Goal: Transaction & Acquisition: Download file/media

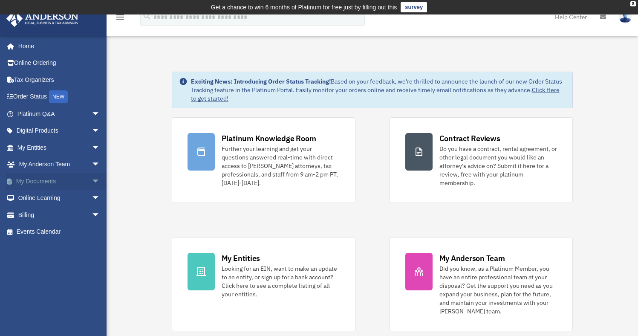
click at [57, 178] on link "My Documents arrow_drop_down" at bounding box center [59, 181] width 107 height 17
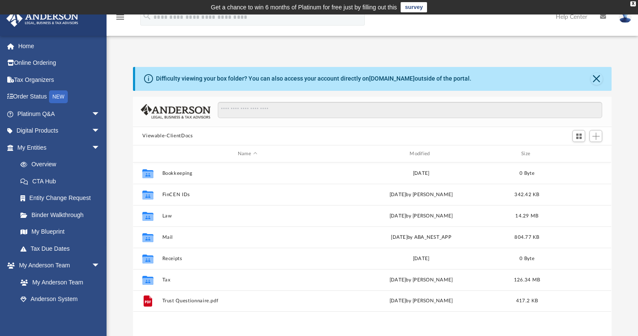
scroll to position [7, 7]
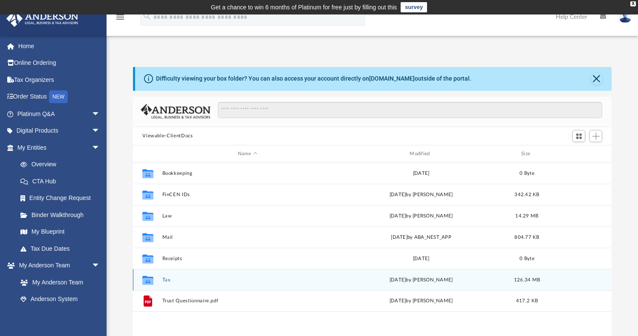
click at [173, 280] on button "Tax" at bounding box center [247, 280] width 170 height 6
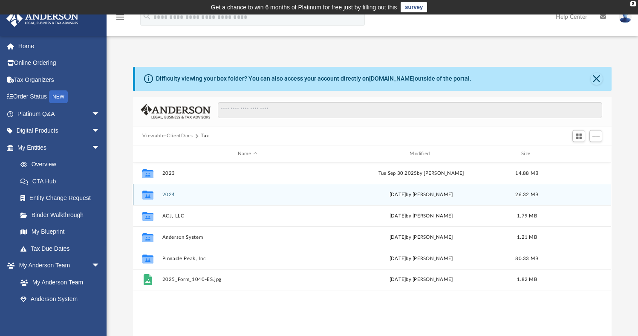
click at [172, 196] on button "2024" at bounding box center [247, 195] width 170 height 6
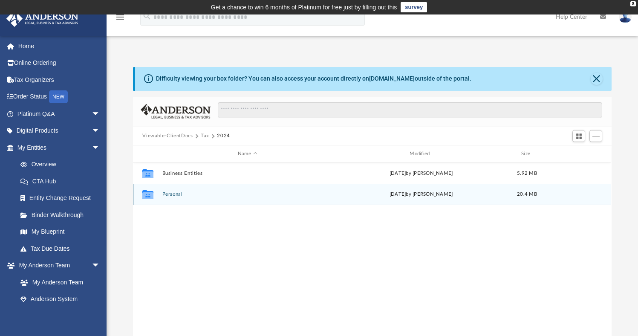
click at [172, 196] on button "Personal" at bounding box center [247, 195] width 170 height 6
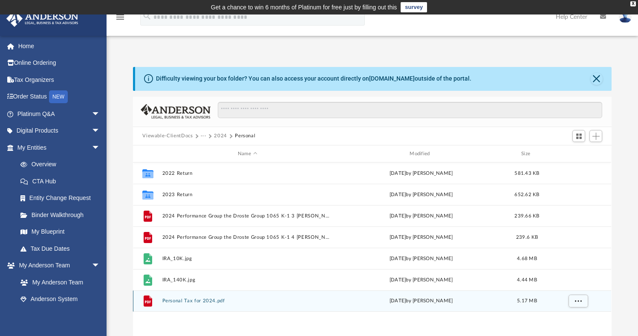
click at [204, 303] on button "Personal Tax for 2024.pdf" at bounding box center [247, 302] width 170 height 6
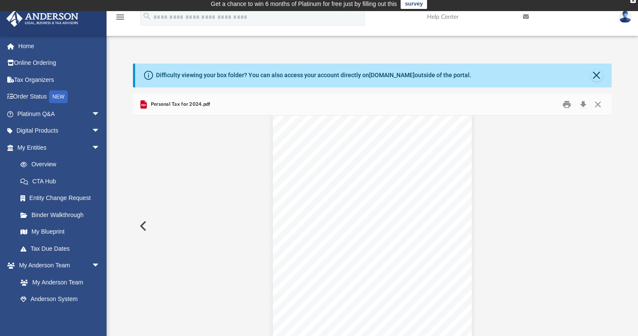
scroll to position [1958, 0]
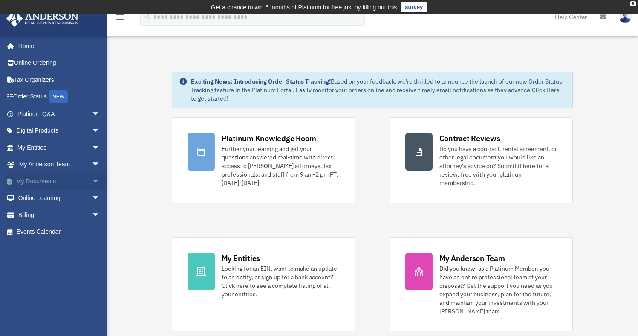
click at [68, 183] on link "My Documents arrow_drop_down" at bounding box center [59, 181] width 107 height 17
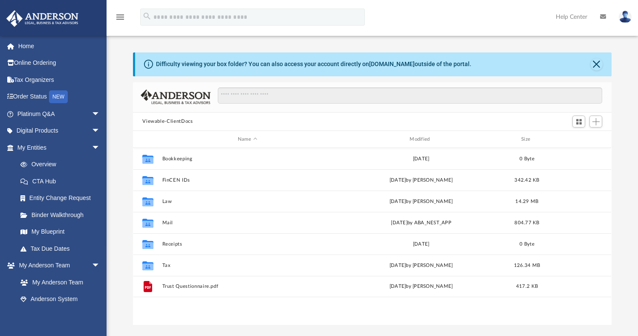
scroll to position [188, 473]
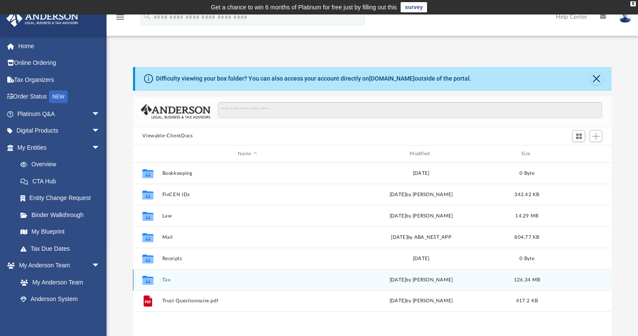
click at [170, 282] on button "Tax" at bounding box center [247, 280] width 170 height 6
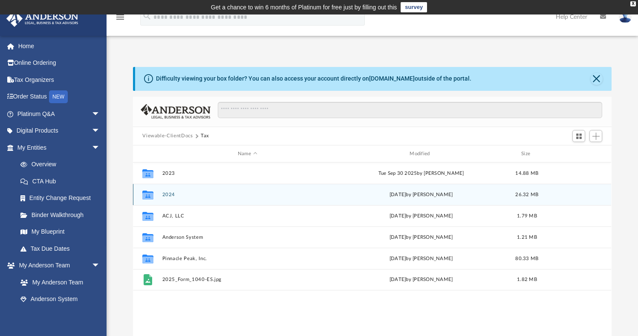
click at [175, 196] on button "2024" at bounding box center [247, 195] width 170 height 6
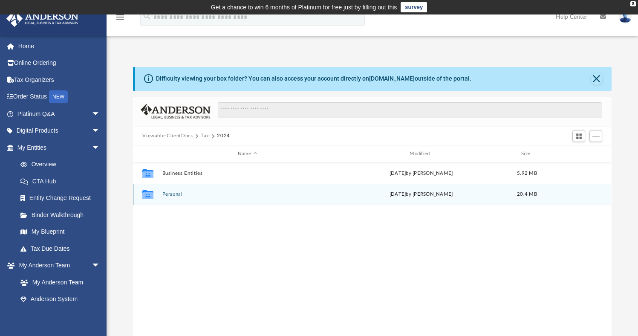
click at [177, 196] on button "Personal" at bounding box center [247, 195] width 170 height 6
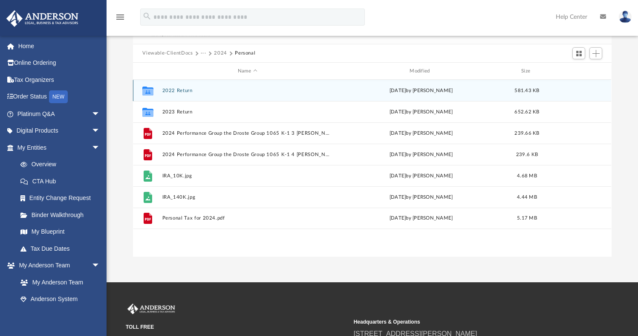
scroll to position [50, 0]
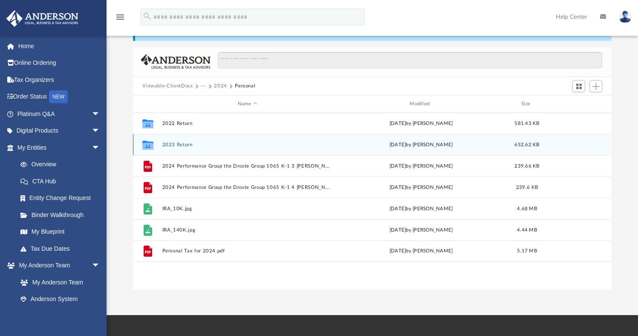
click at [175, 142] on button "2023 Return" at bounding box center [247, 145] width 170 height 6
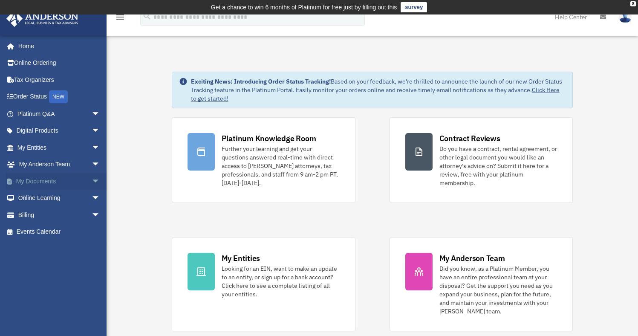
click at [76, 177] on link "My Documents arrow_drop_down" at bounding box center [59, 181] width 107 height 17
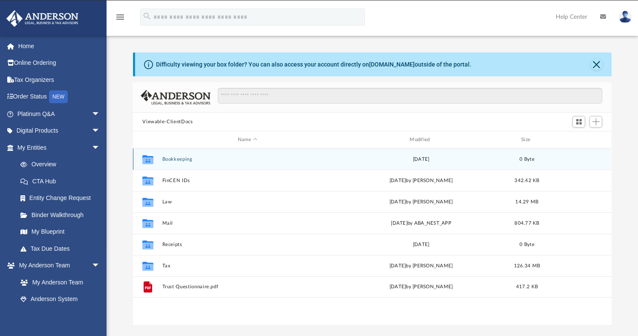
scroll to position [188, 473]
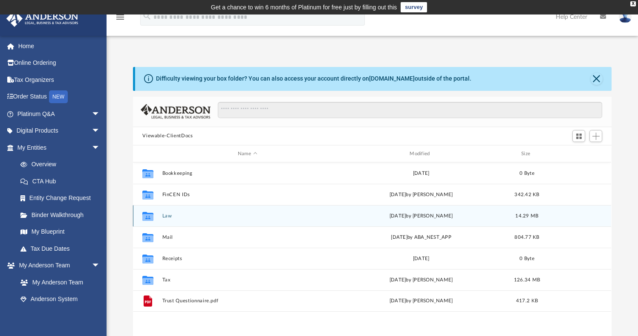
click at [169, 215] on button "Law" at bounding box center [247, 216] width 170 height 6
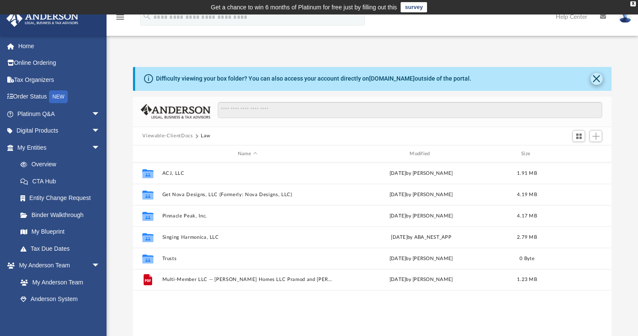
click at [600, 74] on button "Close" at bounding box center [597, 79] width 12 height 12
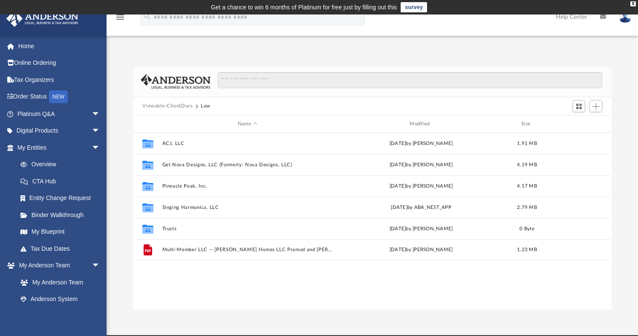
click at [160, 106] on button "Viewable-ClientDocs" at bounding box center [167, 106] width 50 height 8
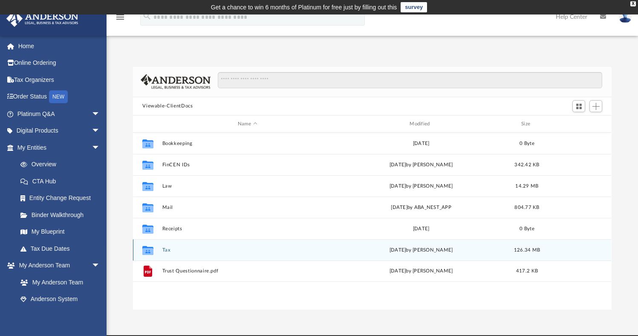
click at [164, 252] on button "Tax" at bounding box center [247, 250] width 170 height 6
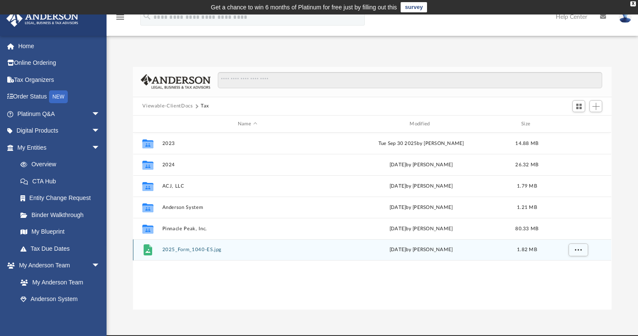
click at [184, 247] on button "2025_Form_1040-ES.jpg" at bounding box center [247, 250] width 170 height 6
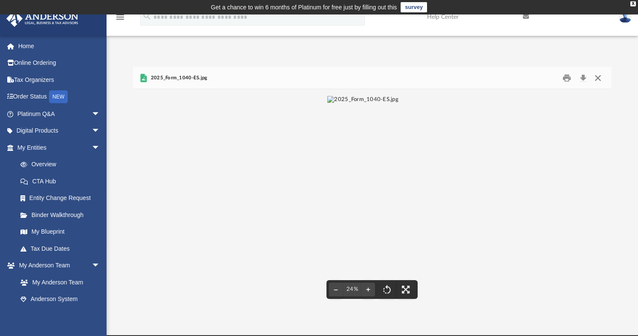
click at [599, 77] on button "Close" at bounding box center [598, 77] width 15 height 13
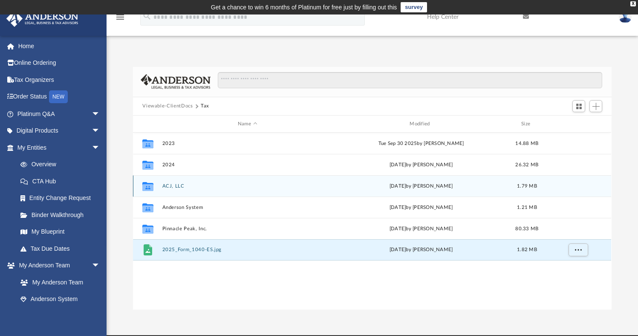
click at [177, 186] on button "ACJ, LLC" at bounding box center [247, 186] width 170 height 6
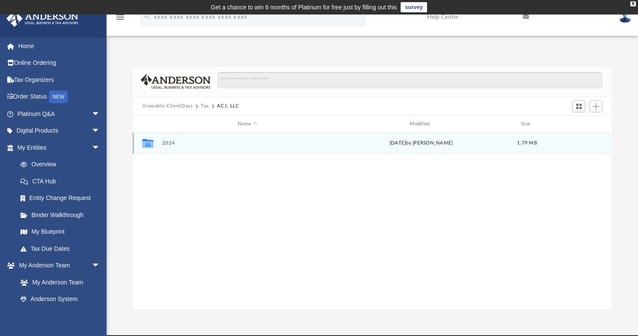
click at [168, 147] on div "Collaborated Folder 2024 [DATE] by [PERSON_NAME] 1.79 MB" at bounding box center [372, 143] width 478 height 21
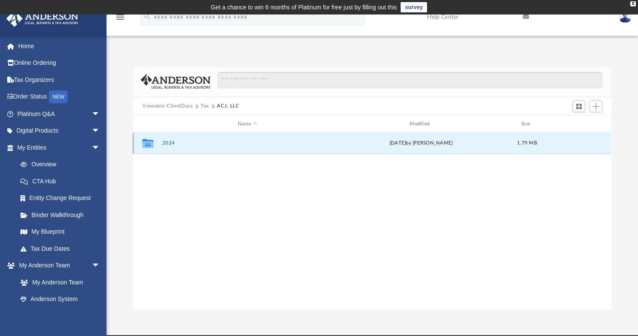
click at [172, 144] on button "2024" at bounding box center [247, 144] width 170 height 6
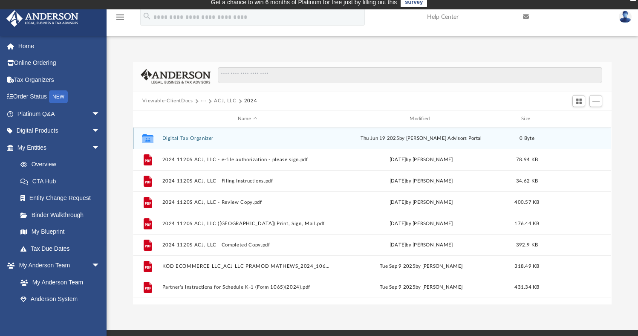
scroll to position [3, 0]
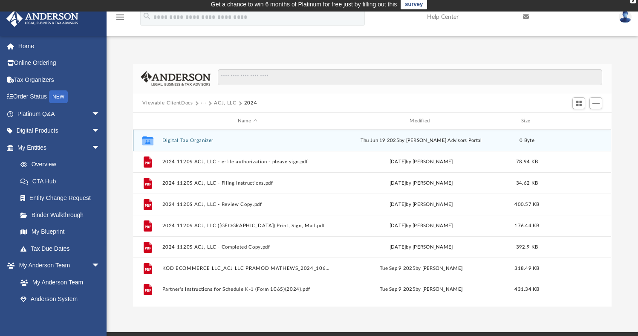
click at [207, 142] on button "Digital Tax Organizer" at bounding box center [247, 141] width 170 height 6
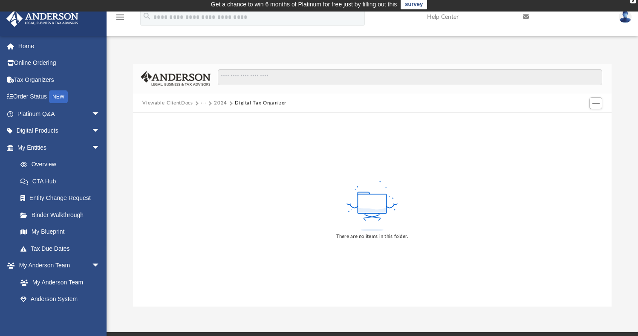
click at [185, 107] on button "Viewable-ClientDocs" at bounding box center [167, 103] width 50 height 8
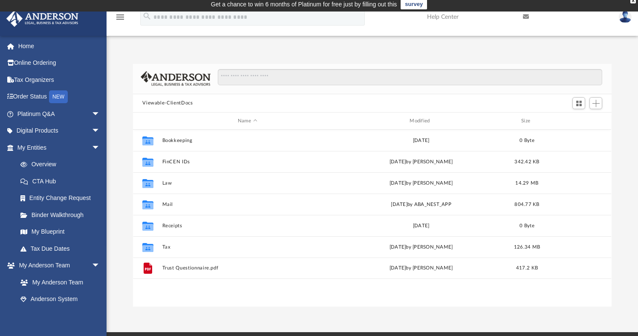
scroll to position [188, 473]
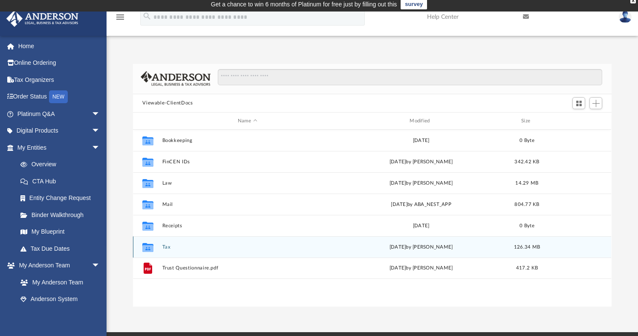
click at [166, 246] on button "Tax" at bounding box center [247, 247] width 170 height 6
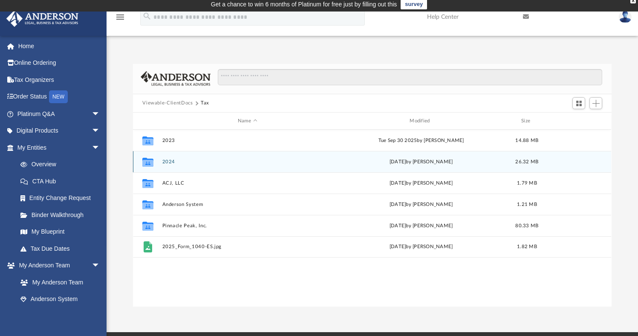
click at [170, 162] on button "2024" at bounding box center [247, 162] width 170 height 6
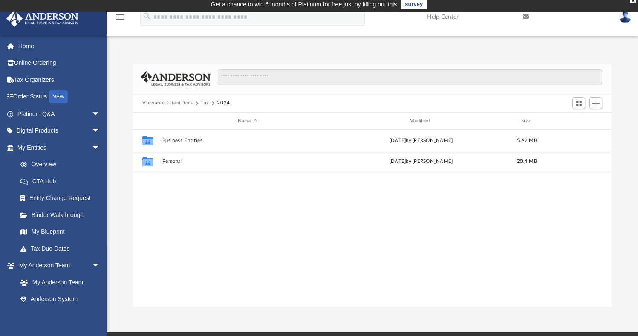
click at [202, 102] on button "Tax" at bounding box center [205, 103] width 9 height 8
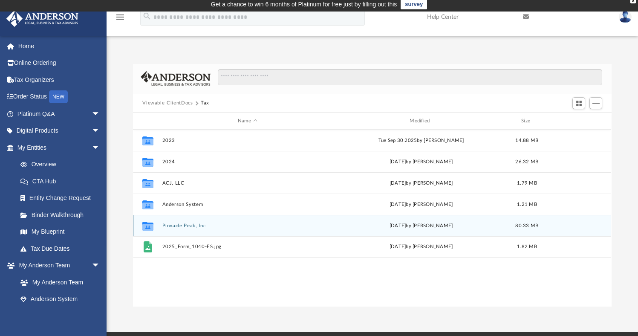
click at [172, 227] on button "Pinnacle Peak, Inc." at bounding box center [247, 226] width 170 height 6
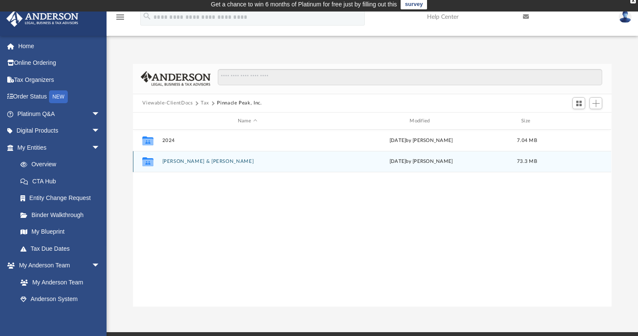
click at [183, 162] on button "[PERSON_NAME] & [PERSON_NAME]" at bounding box center [247, 162] width 170 height 6
click at [179, 162] on button "[PERSON_NAME] Homes LLC" at bounding box center [247, 162] width 170 height 6
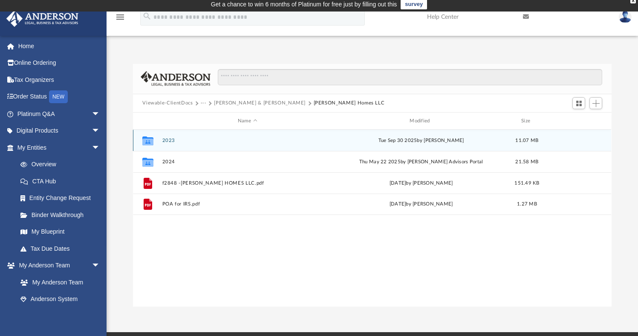
click at [171, 141] on button "2023" at bounding box center [247, 141] width 170 height 6
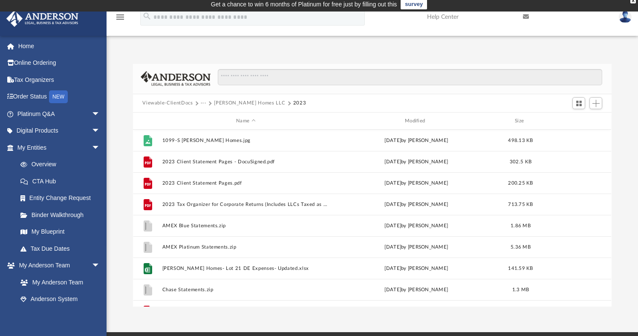
click at [222, 105] on button "[PERSON_NAME] Homes LLC" at bounding box center [249, 103] width 71 height 8
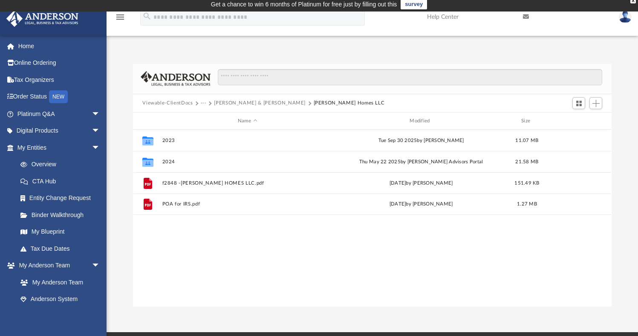
click at [242, 104] on button "[PERSON_NAME] & [PERSON_NAME]" at bounding box center [260, 103] width 92 height 8
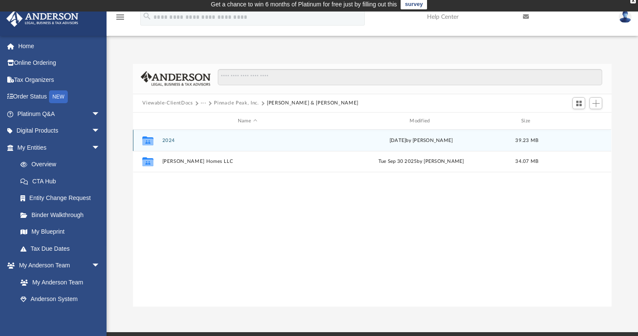
click at [171, 141] on button "2024" at bounding box center [247, 141] width 170 height 6
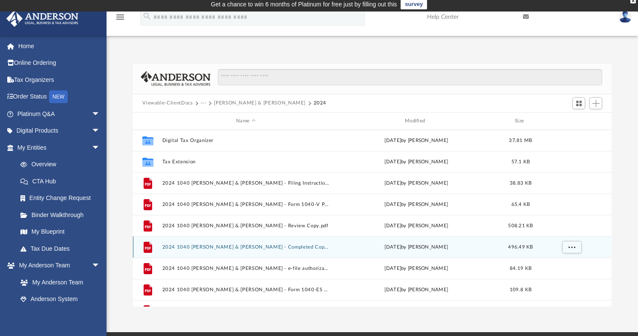
click at [208, 243] on div "File 2024 1040 [PERSON_NAME] & [PERSON_NAME] - Completed Copy.pdf [DATE] by [PE…" at bounding box center [372, 246] width 478 height 21
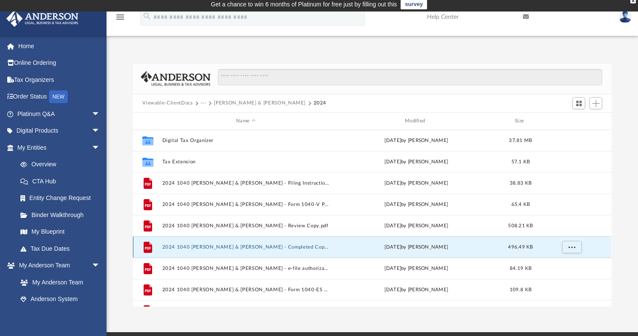
click at [206, 245] on button "2024 1040 [PERSON_NAME] & [PERSON_NAME] - Completed Copy.pdf" at bounding box center [245, 247] width 167 height 6
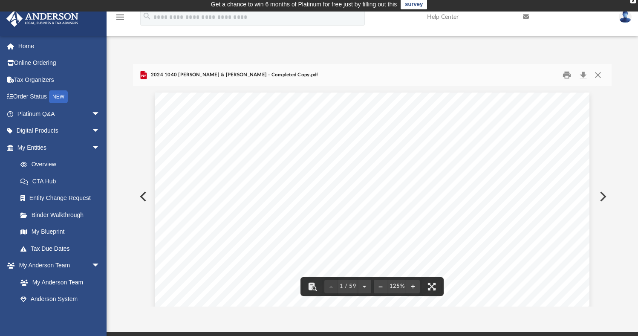
click at [604, 197] on button "Preview" at bounding box center [602, 197] width 19 height 24
click at [602, 226] on div "(Rev. [DATE]) 419995 [DATE] Social security number Spouse's social security num…" at bounding box center [372, 268] width 478 height 576
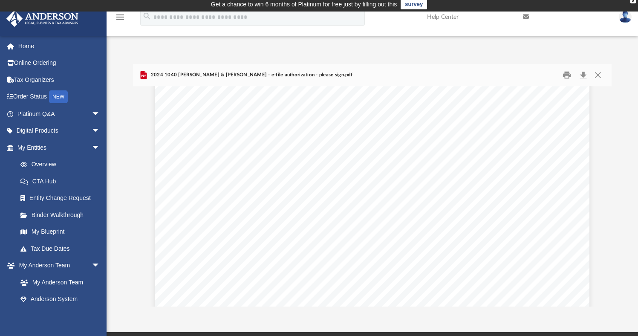
scroll to position [0, 0]
click at [598, 76] on button "Close" at bounding box center [598, 74] width 15 height 13
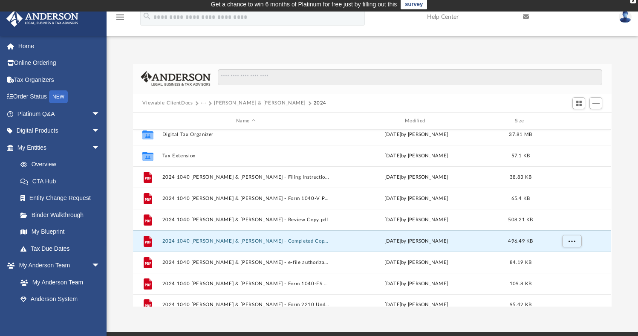
scroll to position [4, 0]
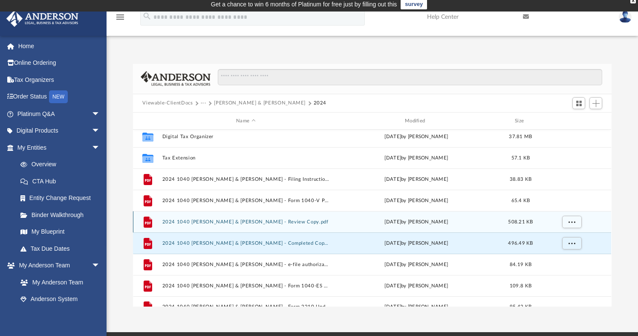
click at [251, 222] on button "2024 1040 [PERSON_NAME] & [PERSON_NAME] - Review Copy.pdf" at bounding box center [245, 222] width 167 height 6
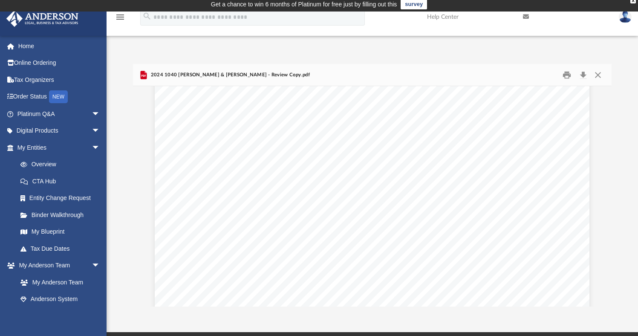
scroll to position [0, 0]
click at [600, 73] on button "Close" at bounding box center [598, 74] width 15 height 13
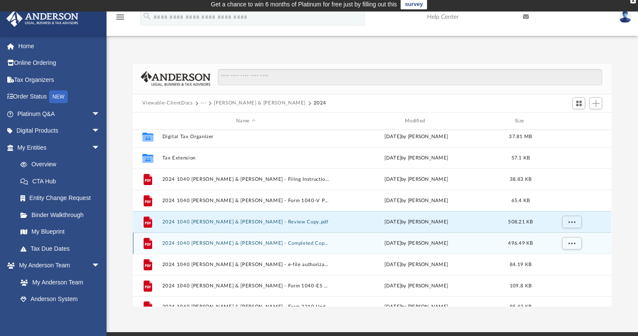
click at [286, 244] on button "2024 1040 [PERSON_NAME] & [PERSON_NAME] - Completed Copy.pdf" at bounding box center [245, 244] width 167 height 6
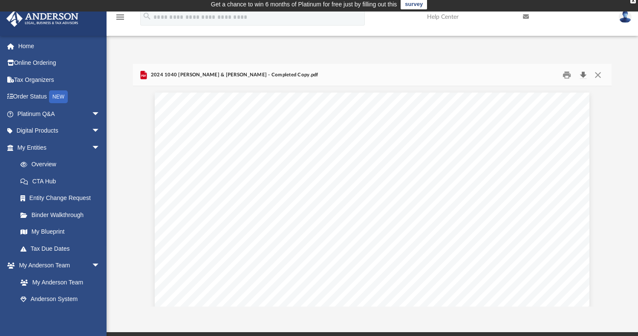
click at [584, 72] on button "Download" at bounding box center [583, 74] width 15 height 13
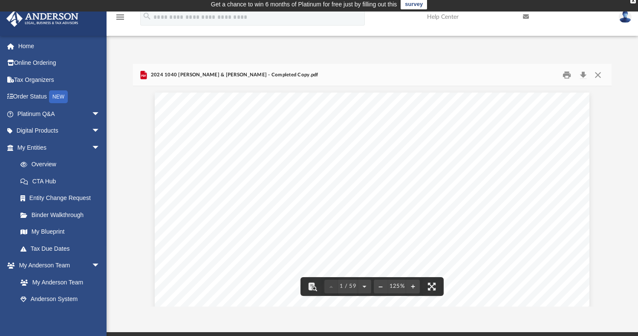
click at [235, 76] on span "2024 1040 [PERSON_NAME] & [PERSON_NAME] - Completed Copy.pdf" at bounding box center [233, 75] width 169 height 8
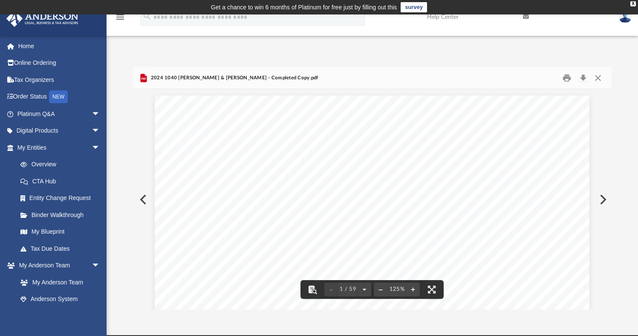
click at [131, 46] on div "App [EMAIL_ADDRESS][DOMAIN_NAME] Sign Out [EMAIL_ADDRESS][DOMAIN_NAME] Home Onl…" at bounding box center [319, 175] width 638 height 270
click at [139, 196] on button "Preview" at bounding box center [142, 200] width 19 height 24
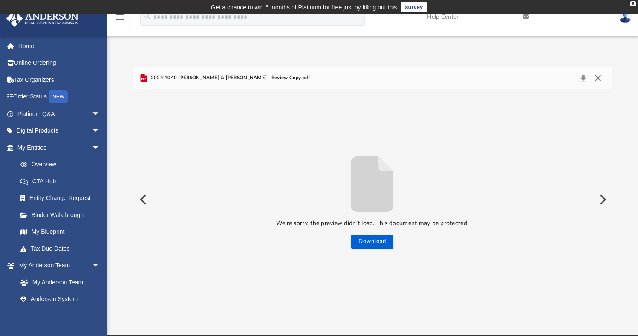
click at [596, 80] on button "Close" at bounding box center [598, 78] width 15 height 12
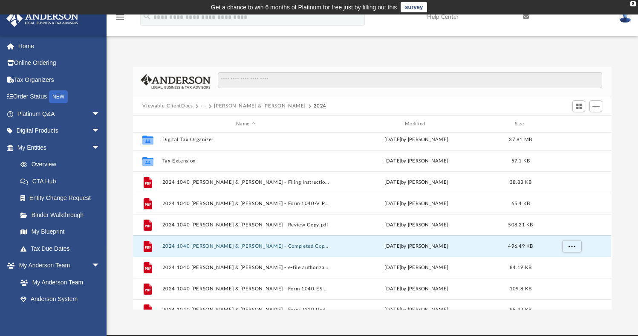
click at [239, 107] on button "[PERSON_NAME] & [PERSON_NAME]" at bounding box center [260, 106] width 92 height 8
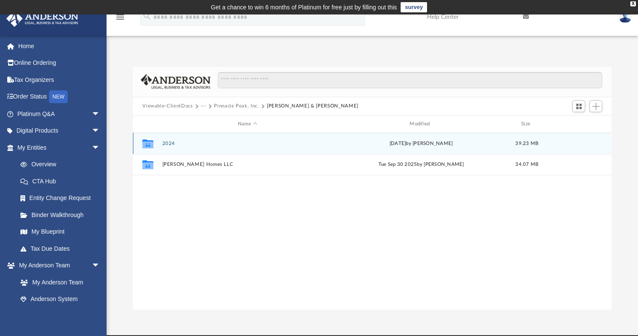
click at [168, 145] on button "2024" at bounding box center [247, 144] width 170 height 6
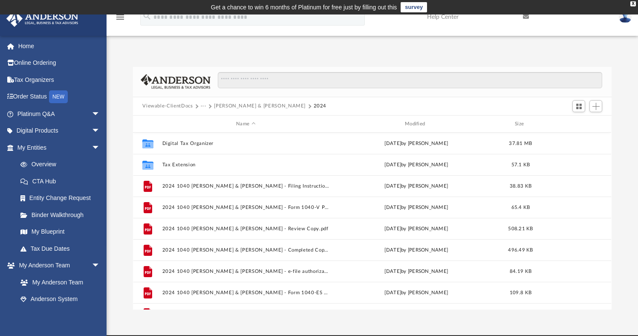
click at [220, 106] on button "[PERSON_NAME] & [PERSON_NAME]" at bounding box center [260, 106] width 92 height 8
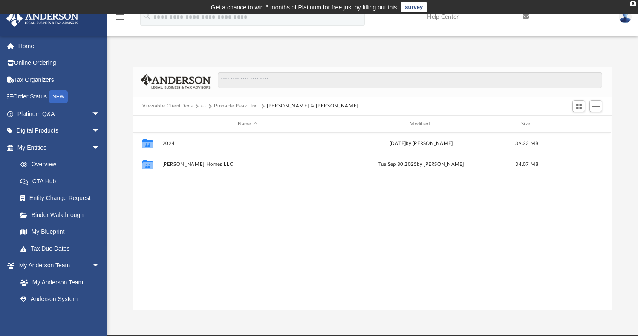
click at [195, 106] on span at bounding box center [196, 106] width 4 height 4
click at [189, 106] on button "Viewable-ClientDocs" at bounding box center [167, 106] width 50 height 8
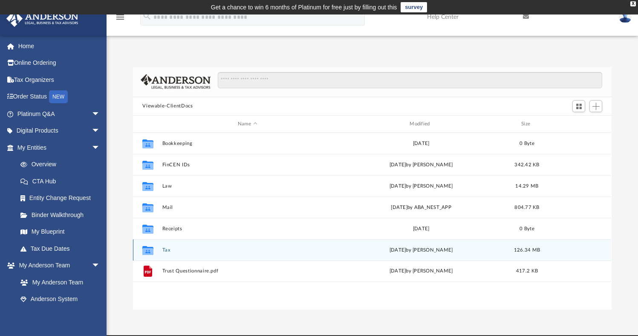
click at [166, 250] on button "Tax" at bounding box center [247, 250] width 170 height 6
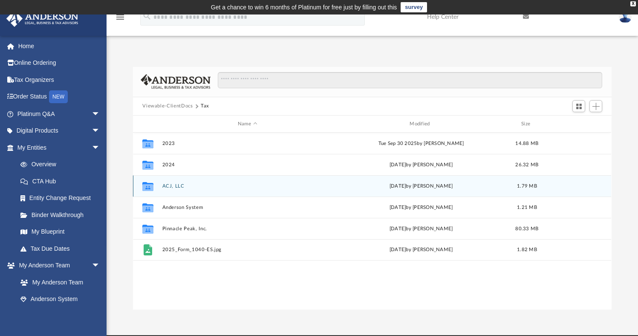
click at [170, 188] on button "ACJ, LLC" at bounding box center [247, 186] width 170 height 6
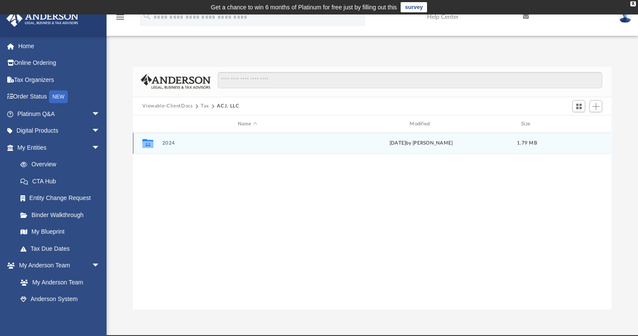
click at [168, 146] on button "2024" at bounding box center [247, 144] width 170 height 6
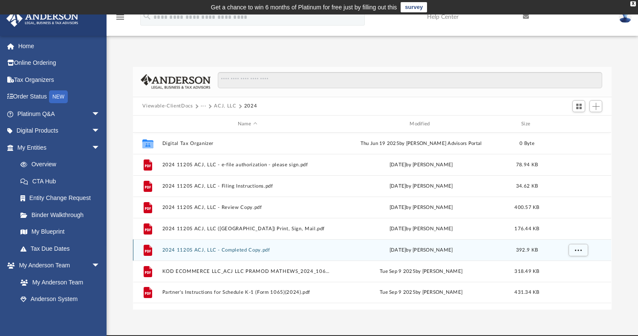
click at [200, 251] on button "2024 1120S ACJ, LLC - Completed Copy.pdf" at bounding box center [247, 250] width 170 height 6
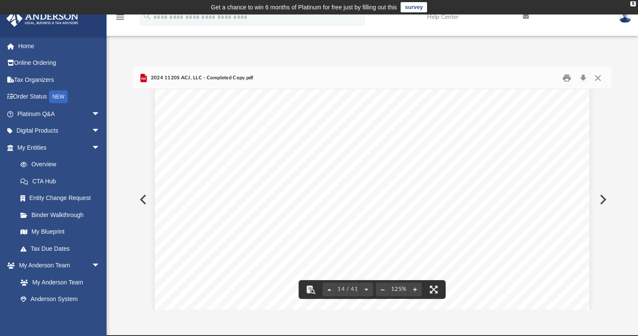
scroll to position [7590, 0]
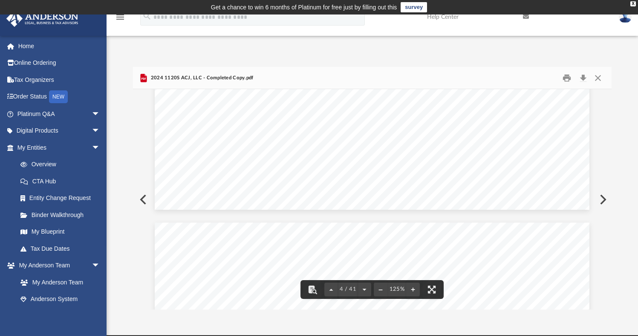
scroll to position [0, 0]
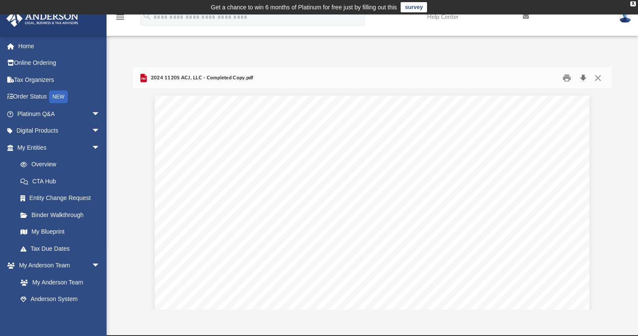
click at [580, 80] on button "Download" at bounding box center [583, 77] width 15 height 13
